Goal: Information Seeking & Learning: Learn about a topic

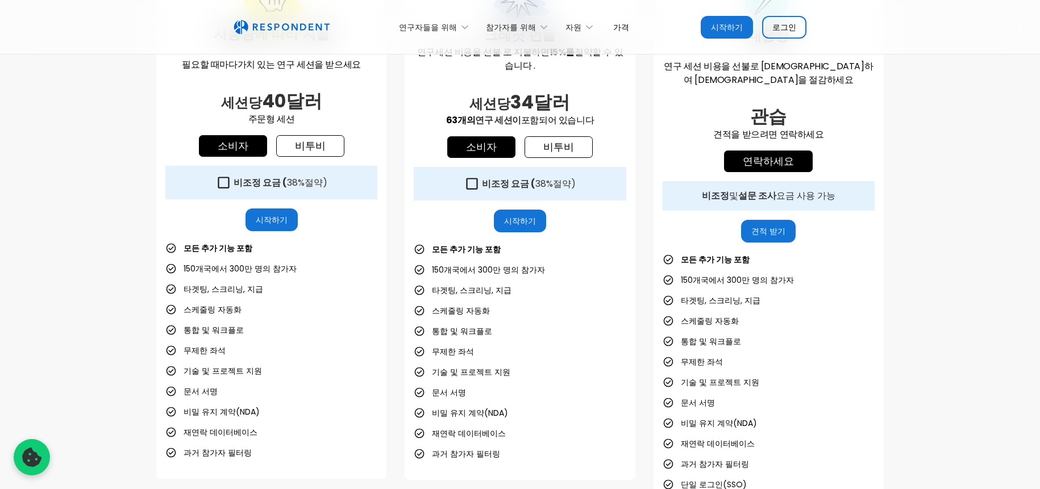
scroll to position [404, 0]
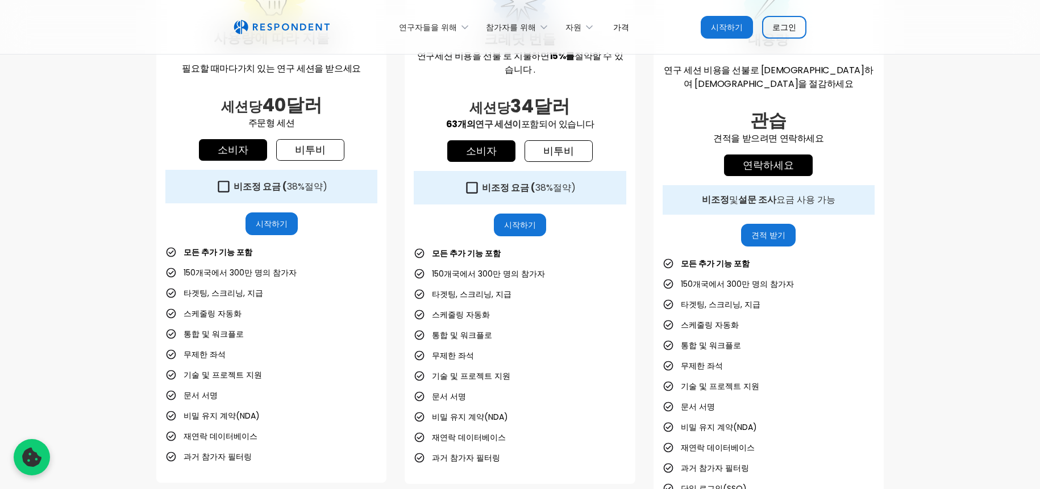
click at [556, 145] on font "비투비" at bounding box center [558, 151] width 31 height 14
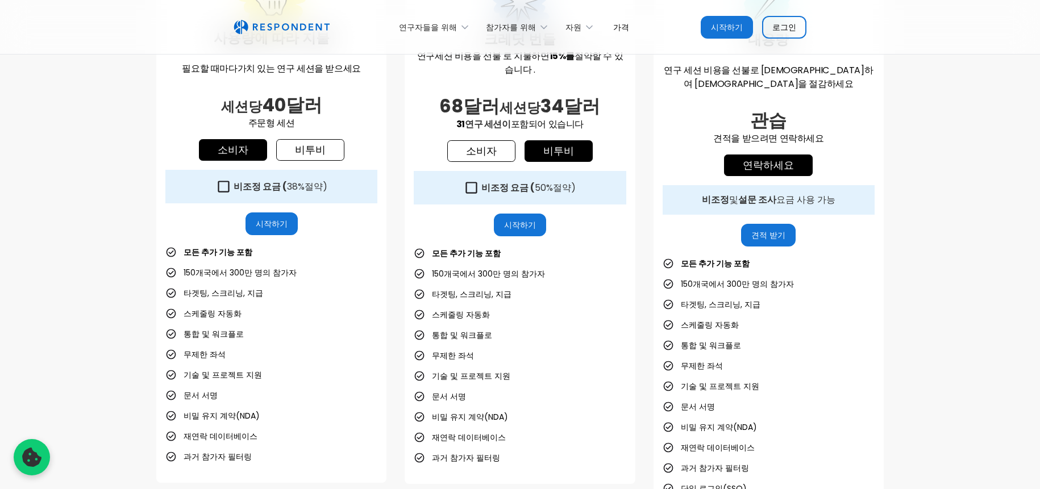
click at [320, 143] on font "비투비" at bounding box center [310, 150] width 31 height 14
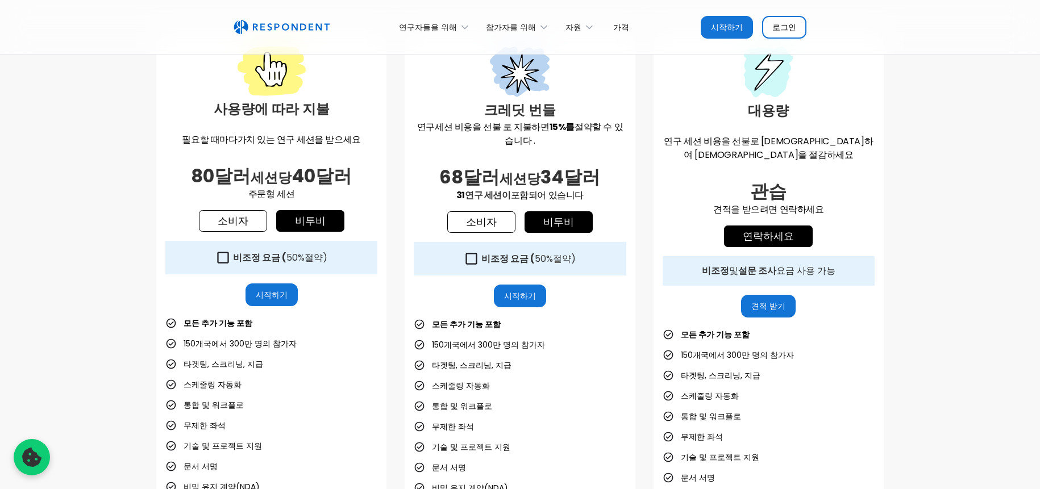
scroll to position [331, 0]
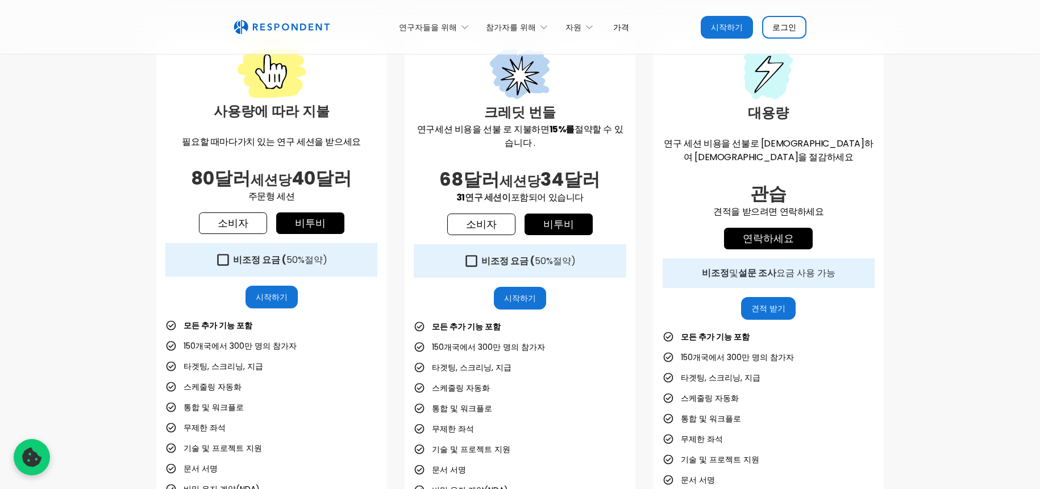
click at [244, 216] on font "소비자" at bounding box center [233, 223] width 31 height 14
click at [289, 222] on link "비투비" at bounding box center [310, 224] width 68 height 22
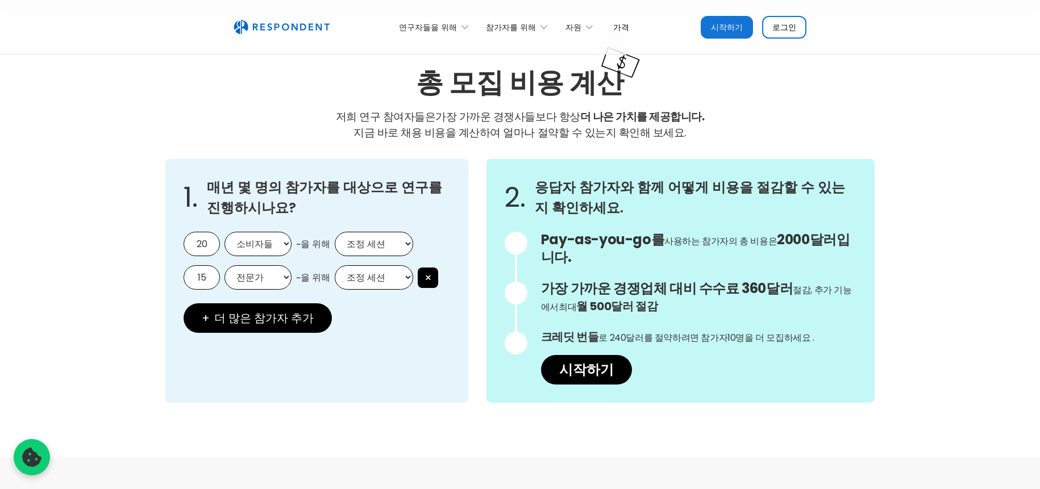
scroll to position [957, 0]
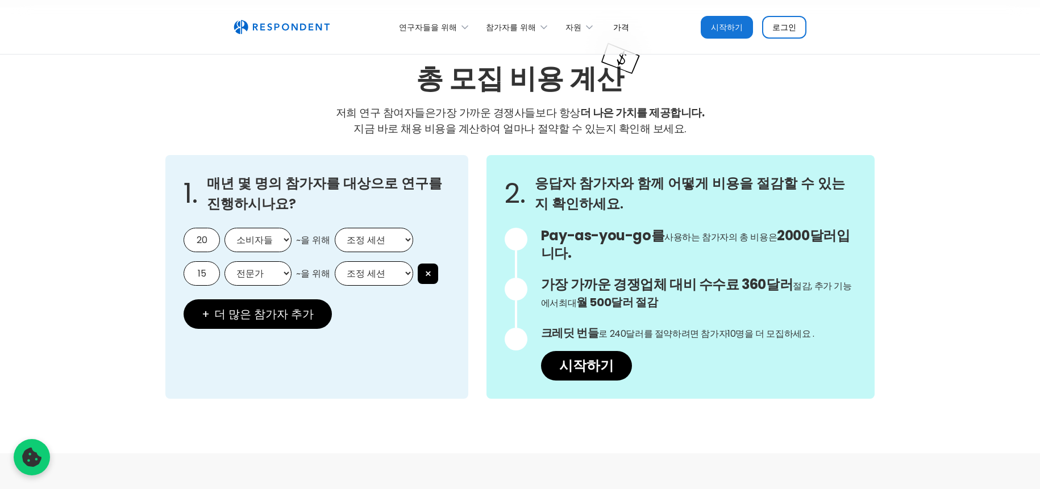
click at [259, 228] on select "소비자들 전문가" at bounding box center [257, 240] width 67 height 24
click at [382, 207] on div "1. 매년 몇 명의 참가자를 대상으로 연구를 진행하시나요? 20 소비자들 전문가 ~을 위해 조정 세션 비관리 세션 15 전문가 소비자들 ~을 …" at bounding box center [316, 277] width 303 height 244
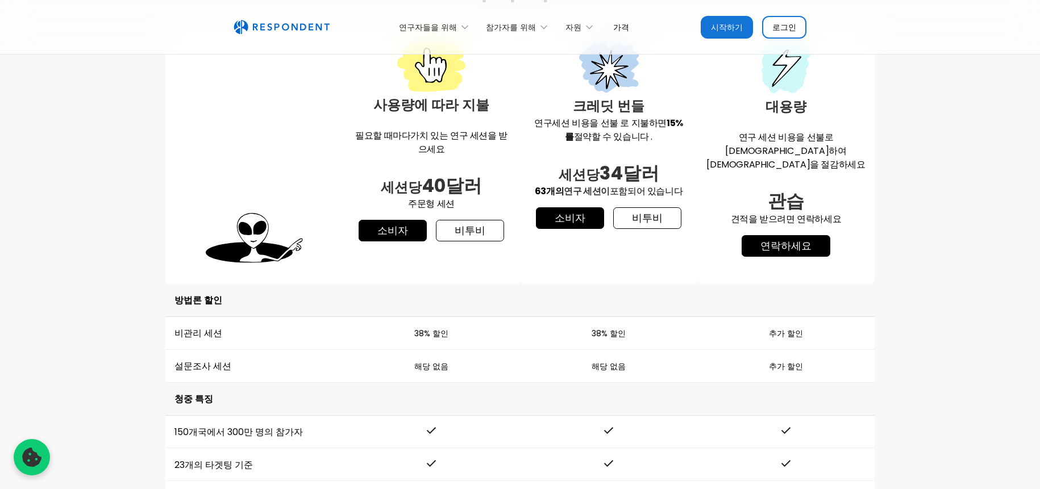
scroll to position [1467, 0]
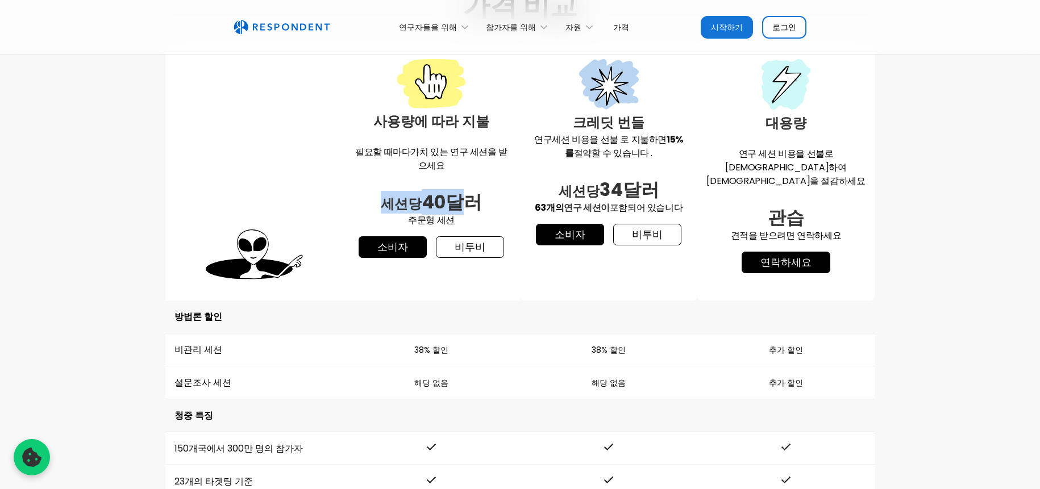
drag, startPoint x: 389, startPoint y: 160, endPoint x: 458, endPoint y: 160, distance: 69.3
click at [458, 189] on font "세션당 40달러" at bounding box center [431, 202] width 101 height 26
click at [458, 189] on font "40달러" at bounding box center [452, 202] width 60 height 26
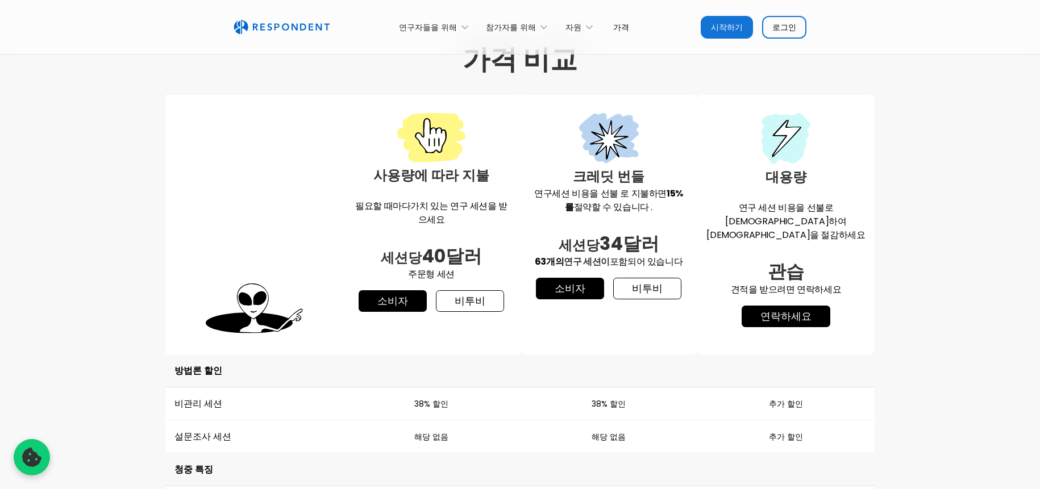
scroll to position [1412, 0]
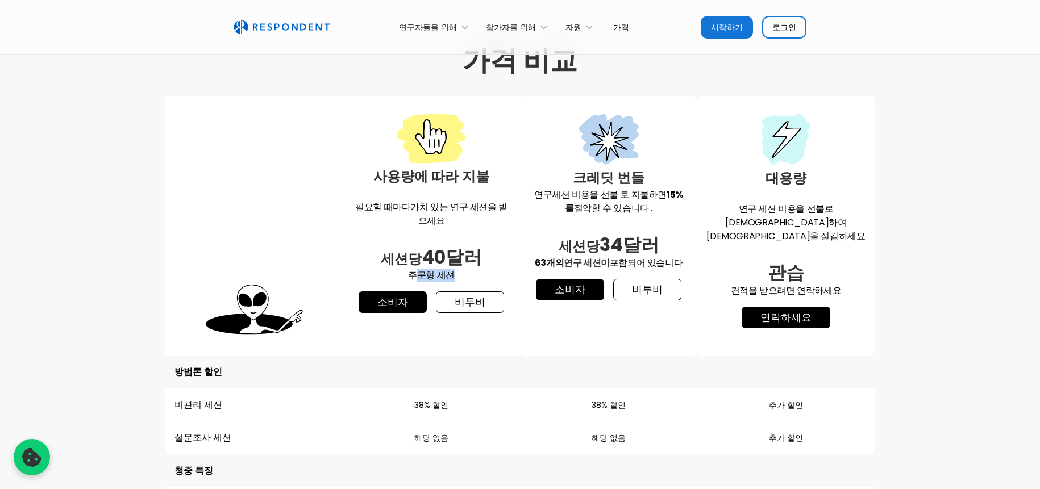
drag, startPoint x: 417, startPoint y: 228, endPoint x: 472, endPoint y: 226, distance: 55.2
click at [472, 269] on p "주문형 세션" at bounding box center [431, 276] width 159 height 14
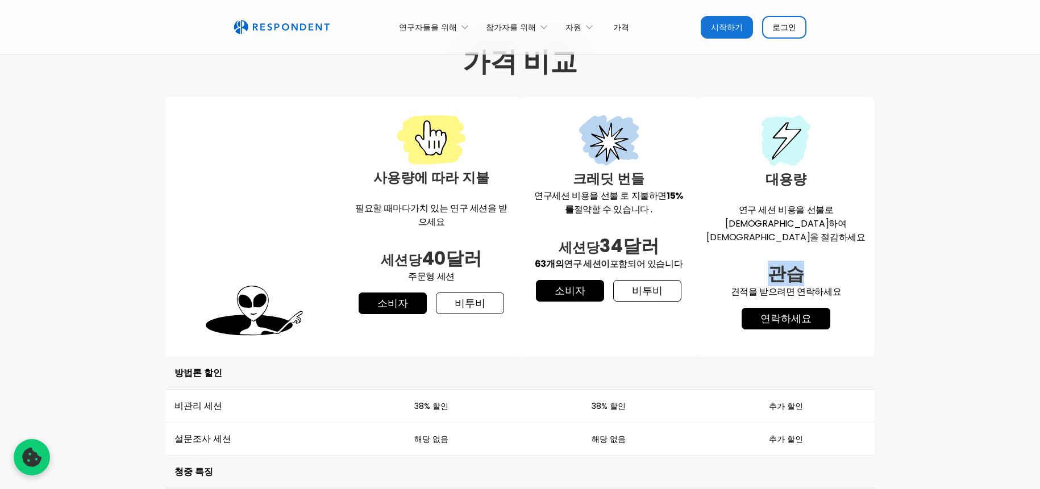
drag, startPoint x: 778, startPoint y: 216, endPoint x: 803, endPoint y: 216, distance: 25.0
click at [803, 263] on h2 "관습" at bounding box center [785, 274] width 159 height 23
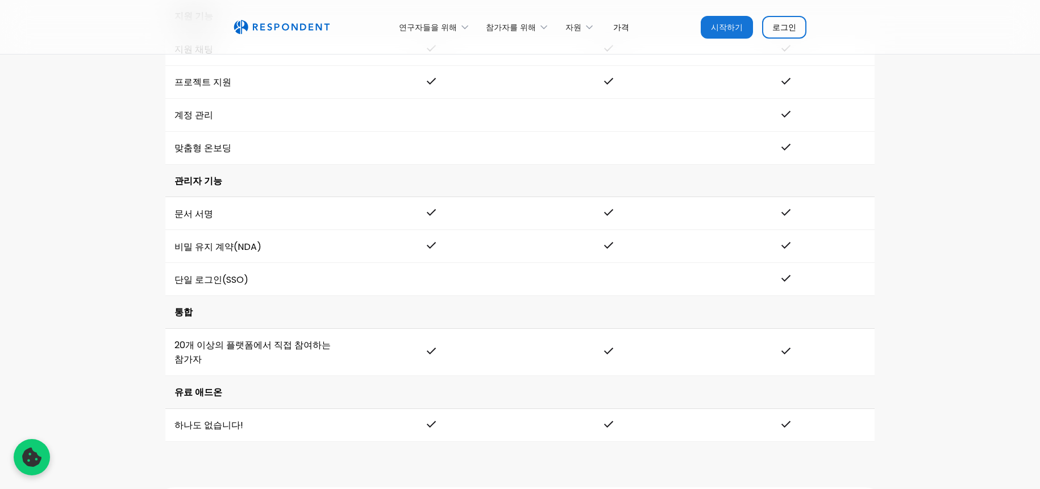
scroll to position [2326, 0]
drag, startPoint x: 776, startPoint y: 242, endPoint x: 796, endPoint y: 244, distance: 19.4
click at [796, 264] on td at bounding box center [785, 280] width 177 height 33
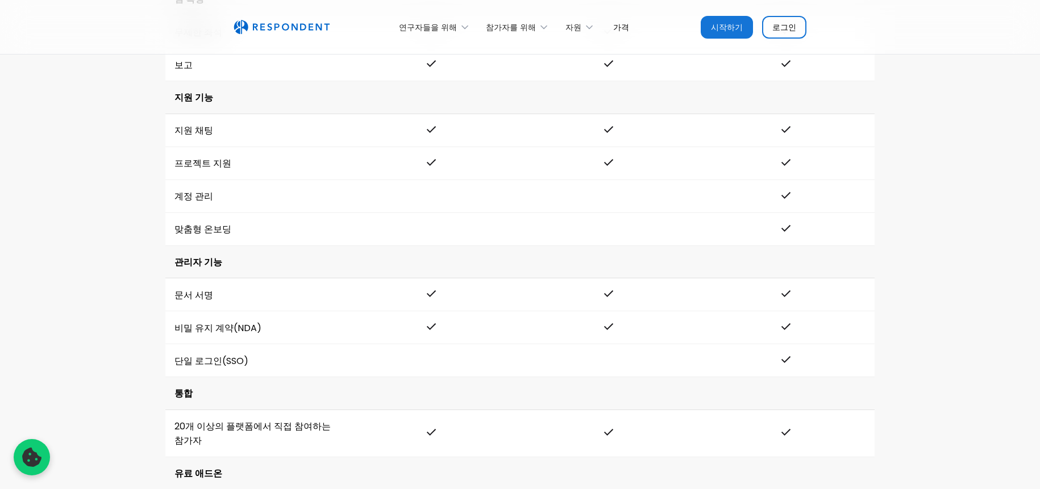
scroll to position [2248, 0]
click at [301, 28] on img "집" at bounding box center [282, 27] width 96 height 15
